Goal: Task Accomplishment & Management: Complete application form

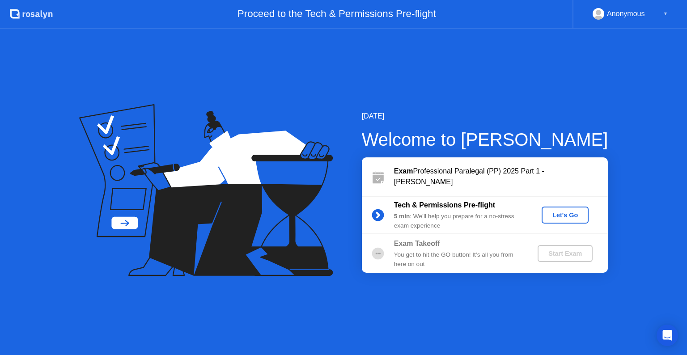
click at [558, 216] on div "Let's Go" at bounding box center [565, 214] width 40 height 7
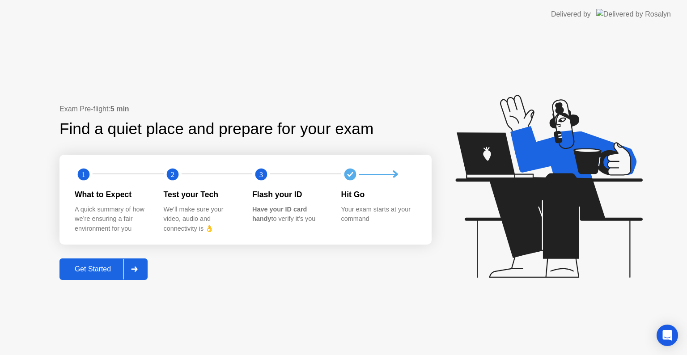
click at [94, 269] on div "Get Started" at bounding box center [92, 269] width 61 height 8
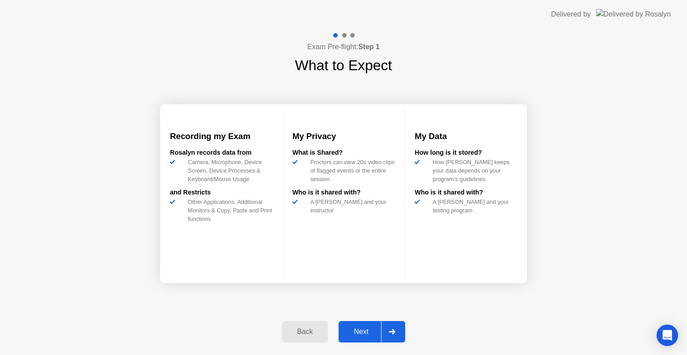
click at [361, 331] on div "Next" at bounding box center [361, 332] width 40 height 8
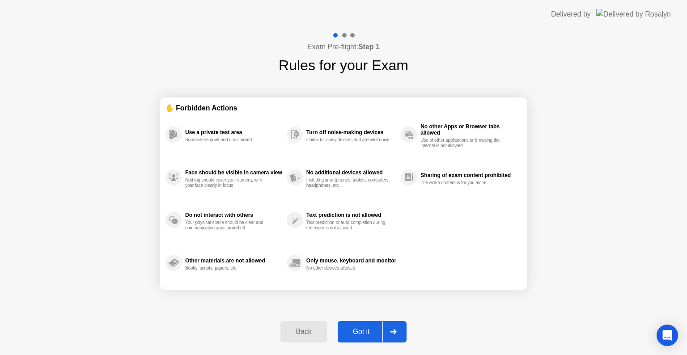
click at [361, 331] on div "Got it" at bounding box center [361, 332] width 42 height 8
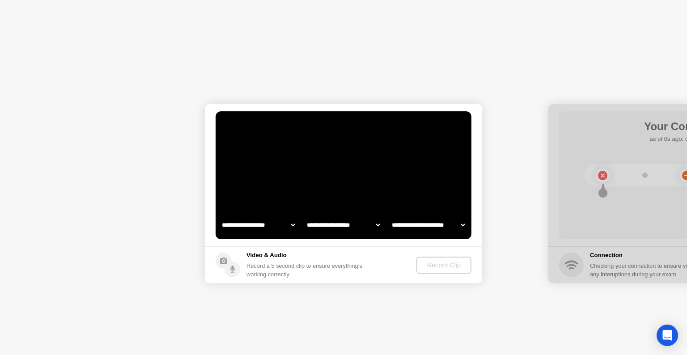
select select "**********"
select select "*******"
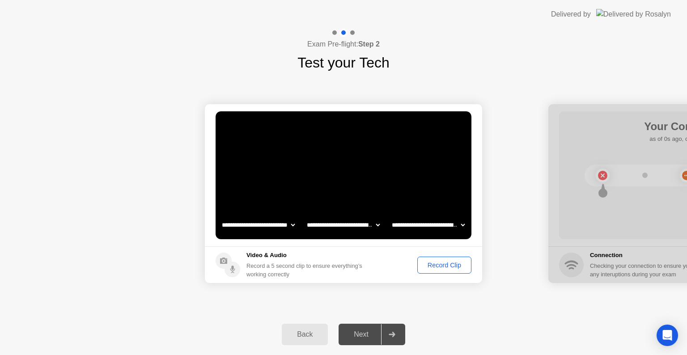
click at [445, 258] on button "Record Clip" at bounding box center [444, 265] width 54 height 17
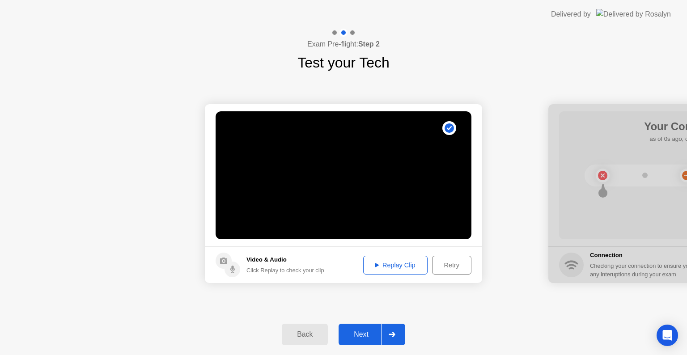
click at [353, 334] on div "Next" at bounding box center [361, 334] width 40 height 8
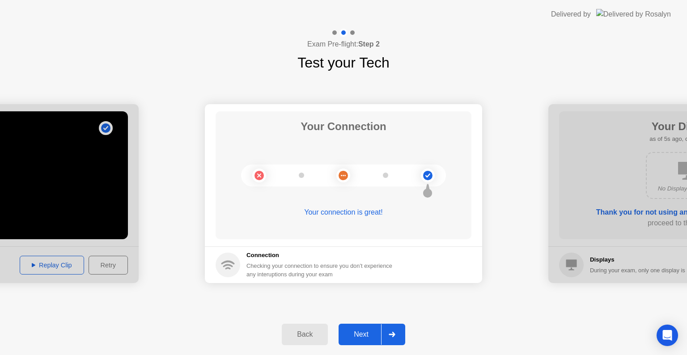
click at [353, 334] on div "Next" at bounding box center [361, 334] width 40 height 8
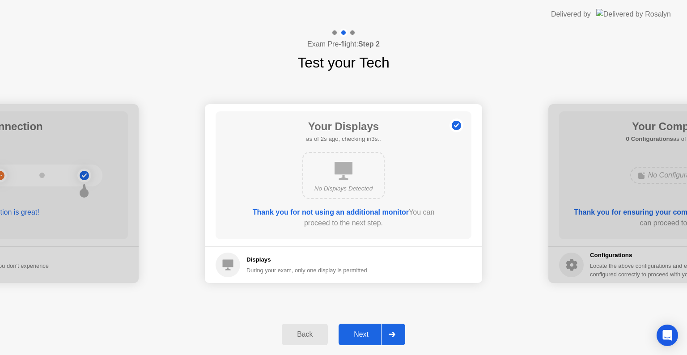
click at [353, 334] on div "Next" at bounding box center [361, 334] width 40 height 8
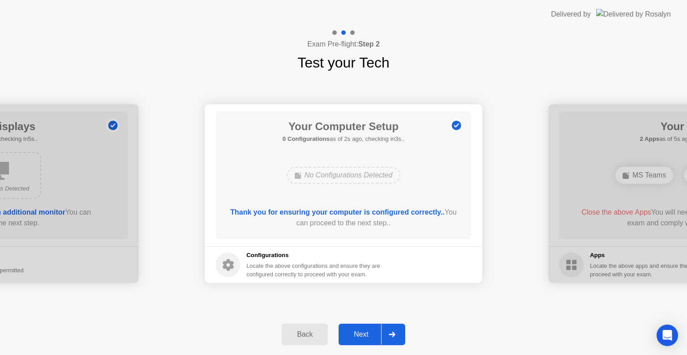
click at [353, 334] on div "Next" at bounding box center [361, 334] width 40 height 8
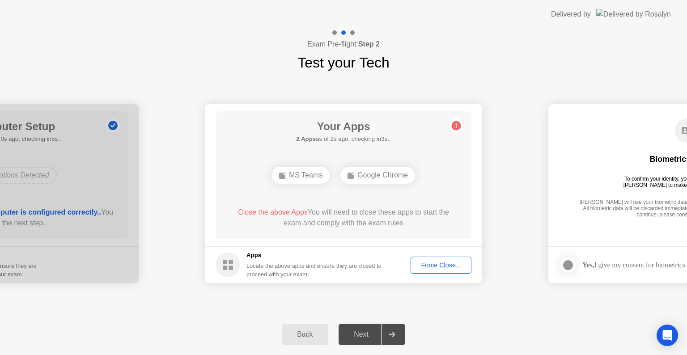
click at [441, 269] on div "Force Close..." at bounding box center [441, 265] width 55 height 7
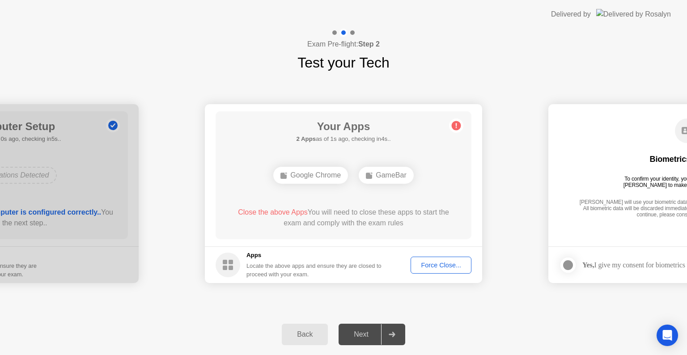
click at [439, 262] on div "Force Close..." at bounding box center [441, 265] width 55 height 7
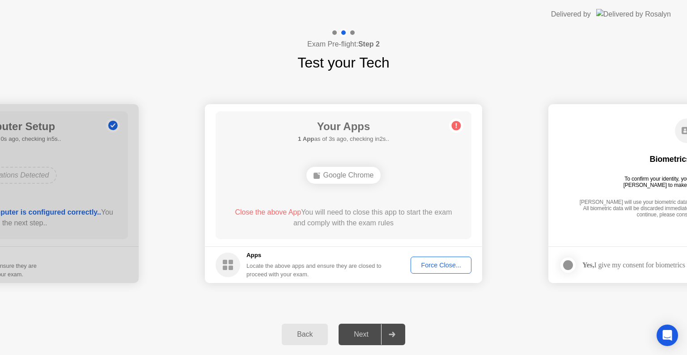
click at [435, 265] on div "Force Close..." at bounding box center [441, 265] width 55 height 7
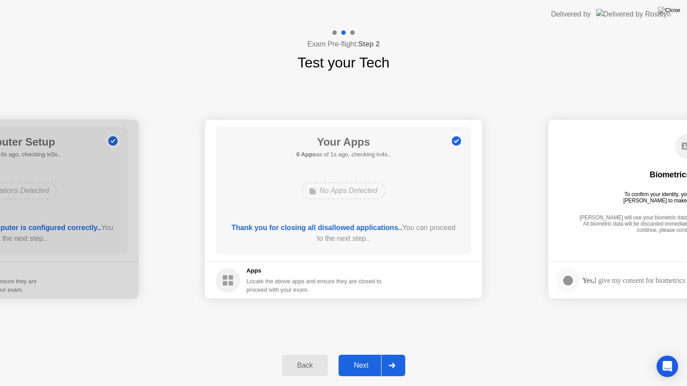
click at [359, 355] on div "Next" at bounding box center [361, 366] width 40 height 8
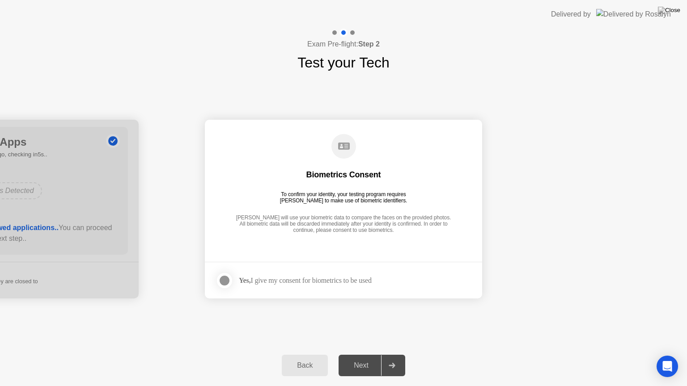
click at [224, 275] on div at bounding box center [224, 280] width 11 height 11
click at [361, 355] on div "Next" at bounding box center [361, 366] width 40 height 8
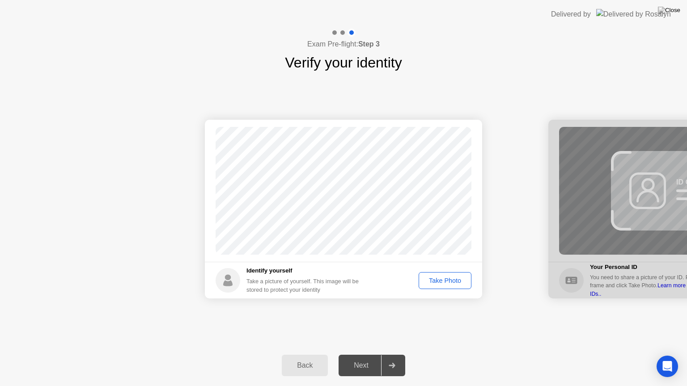
click at [434, 283] on div "Take Photo" at bounding box center [445, 280] width 46 height 7
click at [364, 355] on div "Next" at bounding box center [361, 366] width 40 height 8
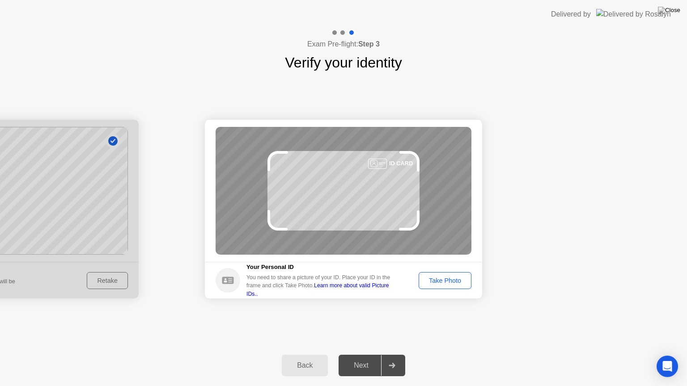
click at [443, 279] on div "Take Photo" at bounding box center [445, 280] width 46 height 7
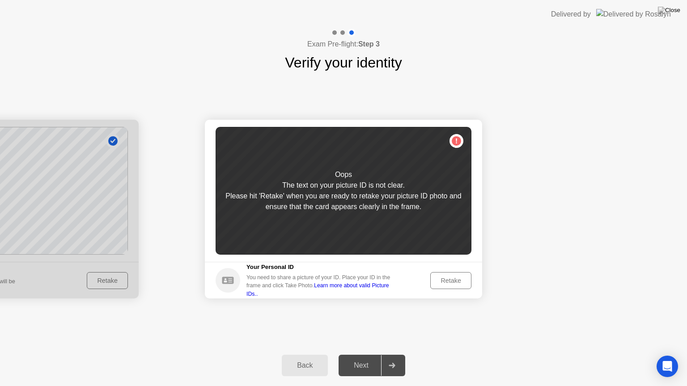
click at [443, 279] on div "Retake" at bounding box center [450, 280] width 35 height 7
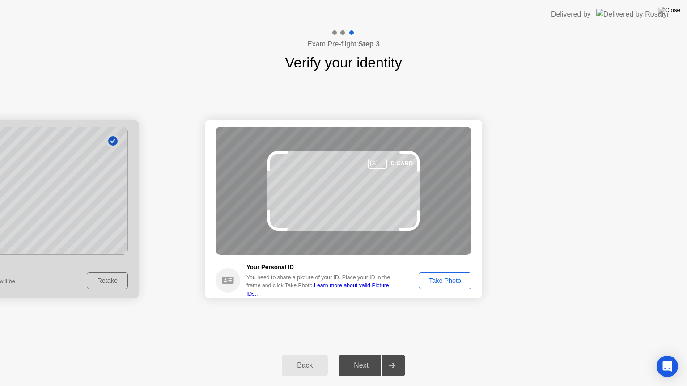
click at [443, 279] on div "Take Photo" at bounding box center [445, 280] width 46 height 7
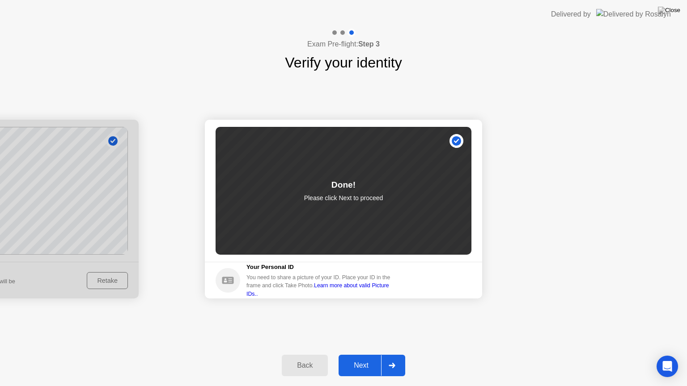
click at [363, 355] on div "Next" at bounding box center [361, 366] width 40 height 8
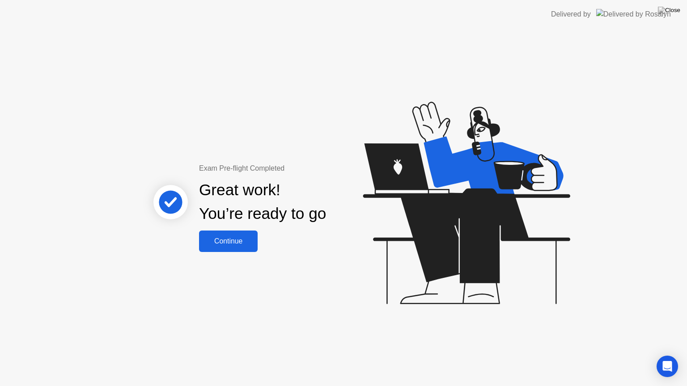
click at [235, 248] on button "Continue" at bounding box center [228, 241] width 59 height 21
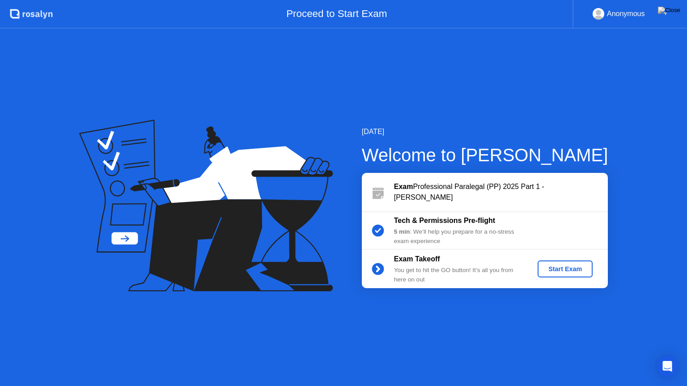
click at [567, 267] on div "Start Exam" at bounding box center [565, 269] width 48 height 7
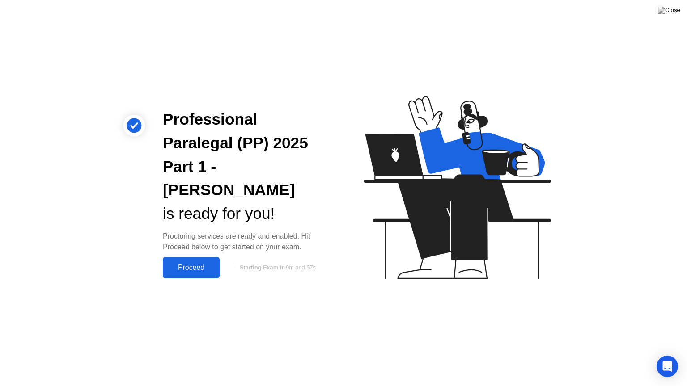
click at [193, 264] on div "Proceed" at bounding box center [190, 268] width 51 height 8
